Goal: Navigation & Orientation: Find specific page/section

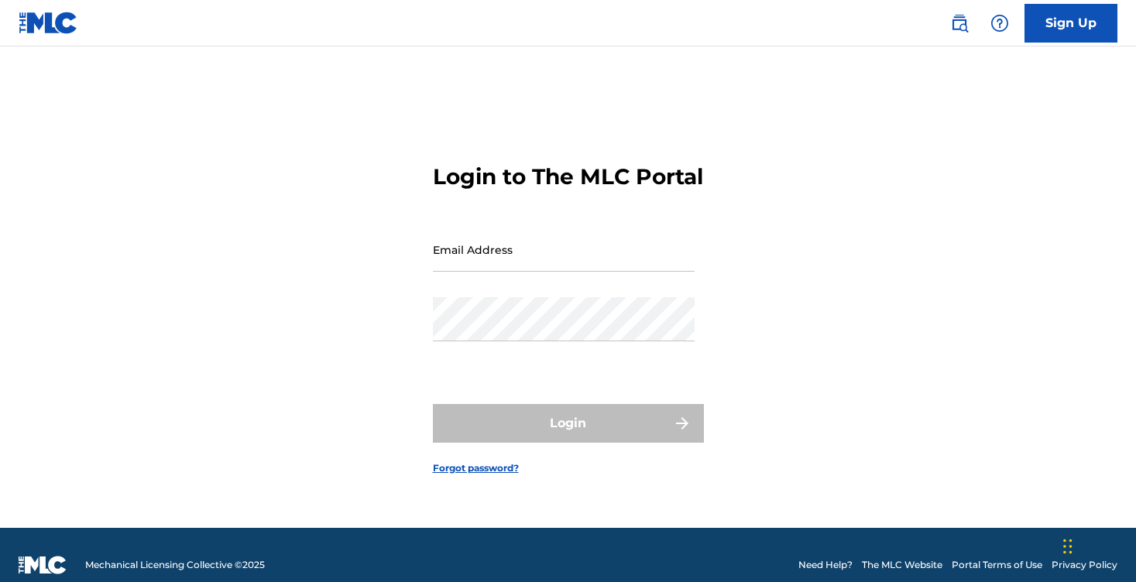
click at [586, 259] on input "Email Address" at bounding box center [564, 250] width 262 height 44
type input "[EMAIL_ADDRESS][DOMAIN_NAME]"
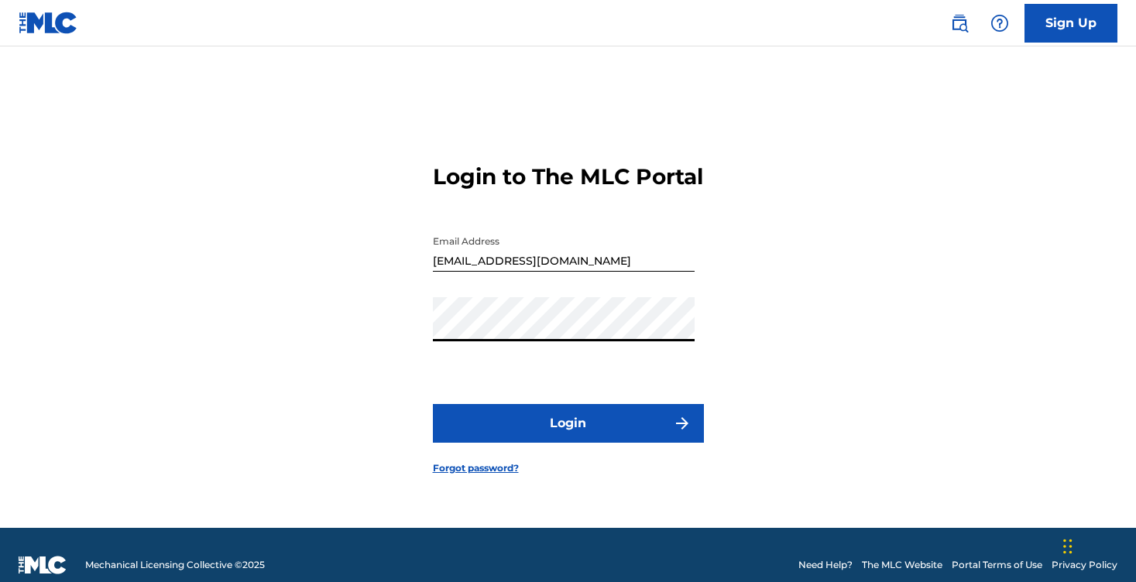
click at [601, 438] on button "Login" at bounding box center [568, 423] width 271 height 39
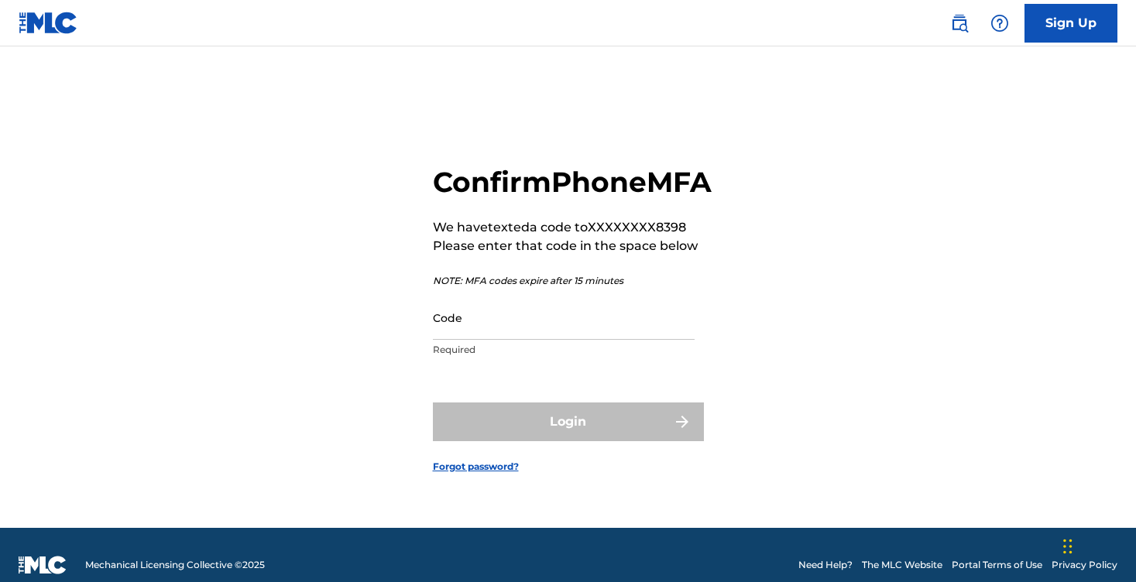
click at [599, 357] on div "Code Required" at bounding box center [564, 331] width 262 height 70
click at [596, 340] on input "Code" at bounding box center [564, 318] width 262 height 44
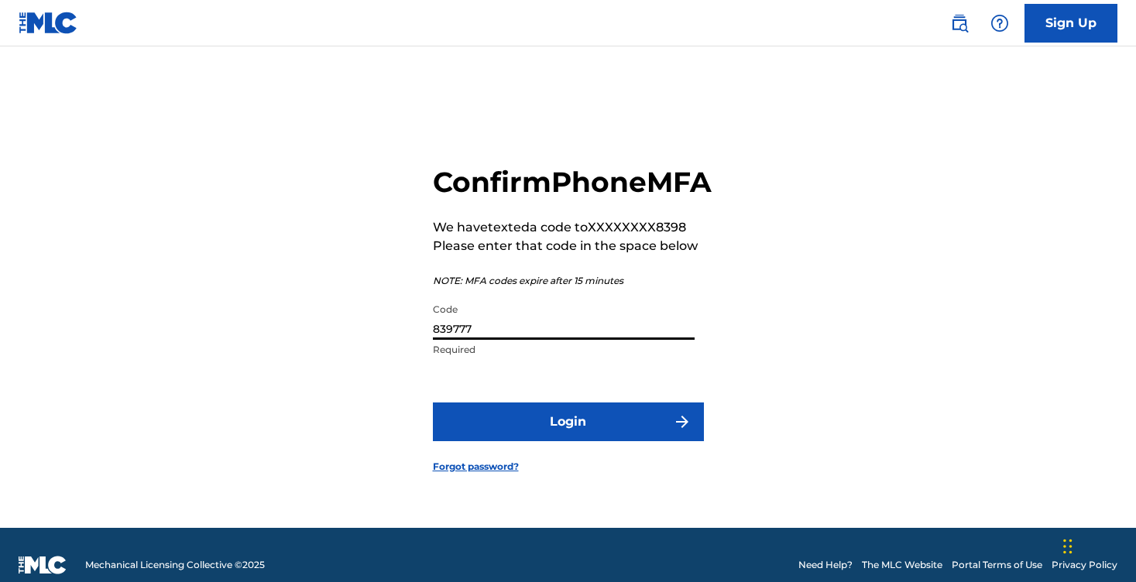
type input "839777"
click at [572, 424] on button "Login" at bounding box center [568, 422] width 271 height 39
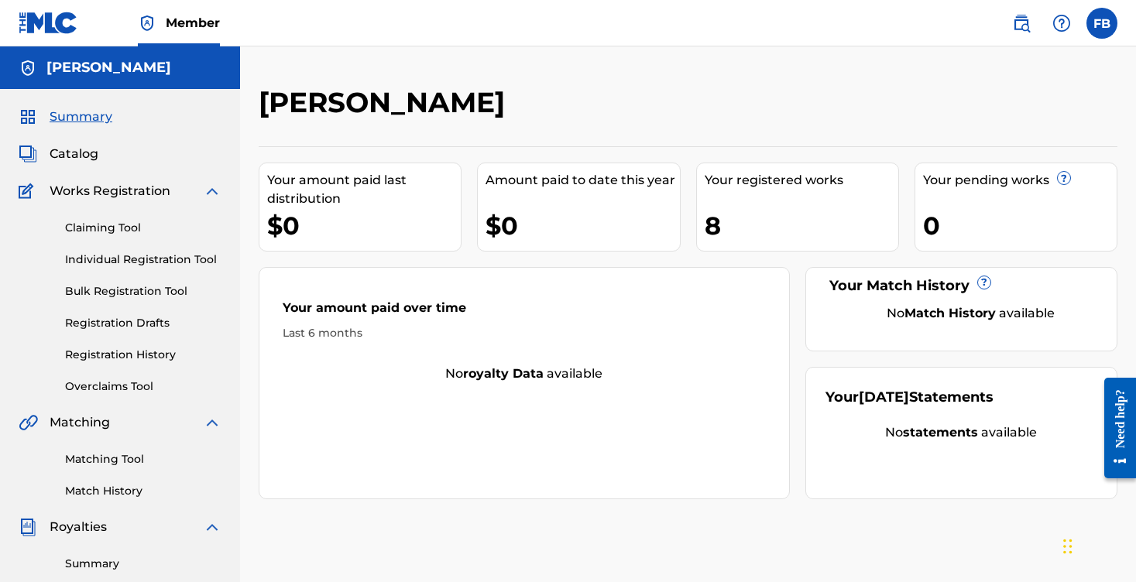
click at [779, 235] on div "8" at bounding box center [802, 225] width 194 height 35
click at [66, 154] on span "Catalog" at bounding box center [74, 154] width 49 height 19
